Goal: Understand process/instructions: Learn how to perform a task or action

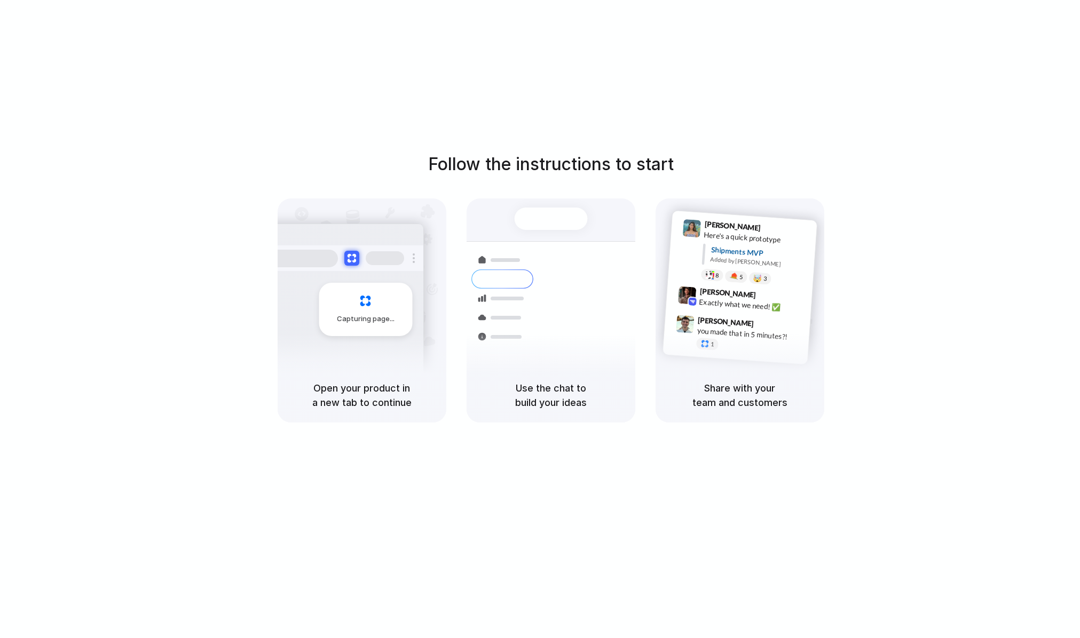
click at [268, 2] on div "Follow the instructions to start Capturing page Open your product in a new tab …" at bounding box center [550, 330] width 1101 height 660
